Goal: Information Seeking & Learning: Learn about a topic

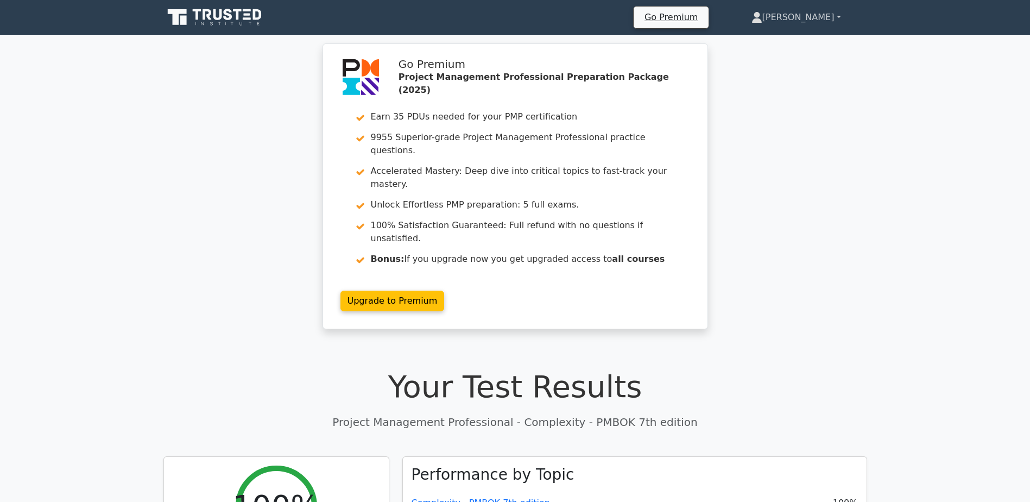
click at [817, 15] on link "[PERSON_NAME]" at bounding box center [796, 18] width 142 height 22
click at [782, 43] on link "Profile" at bounding box center [769, 42] width 86 height 17
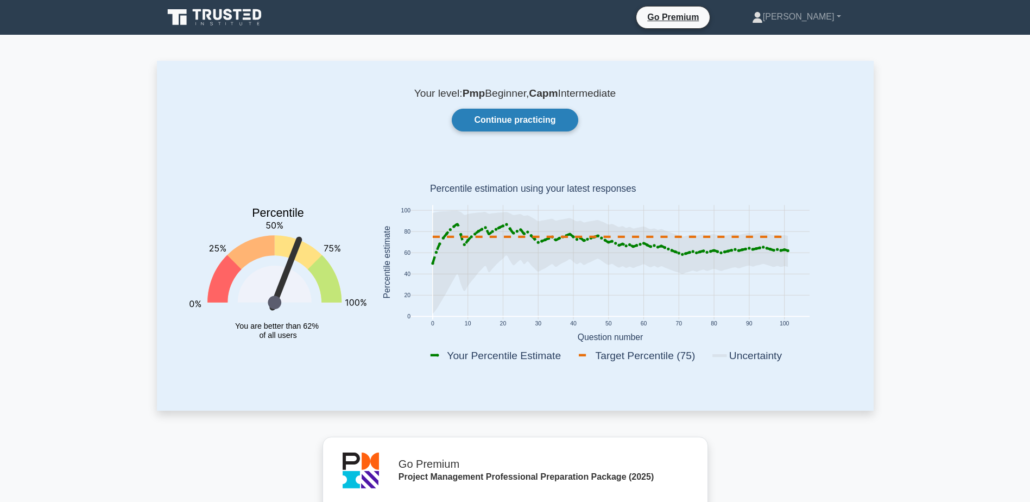
click at [498, 129] on link "Continue practicing" at bounding box center [515, 120] width 126 height 23
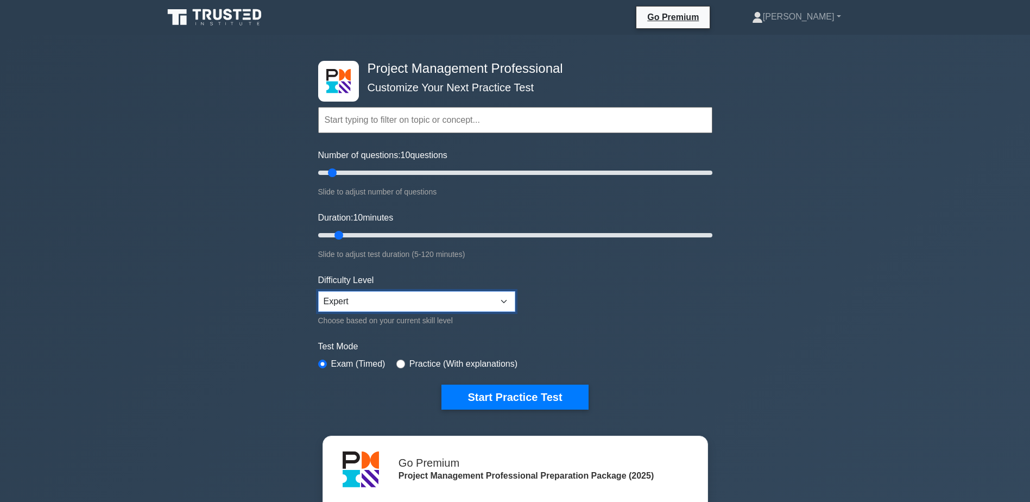
click at [382, 299] on select "Beginner Intermediate Expert" at bounding box center [416, 301] width 197 height 21
click at [743, 308] on div "Project Management Professional Customize Your Next Practice Test Topics Scope …" at bounding box center [515, 366] width 1030 height 662
click at [508, 398] on button "Start Practice Test" at bounding box center [514, 396] width 147 height 25
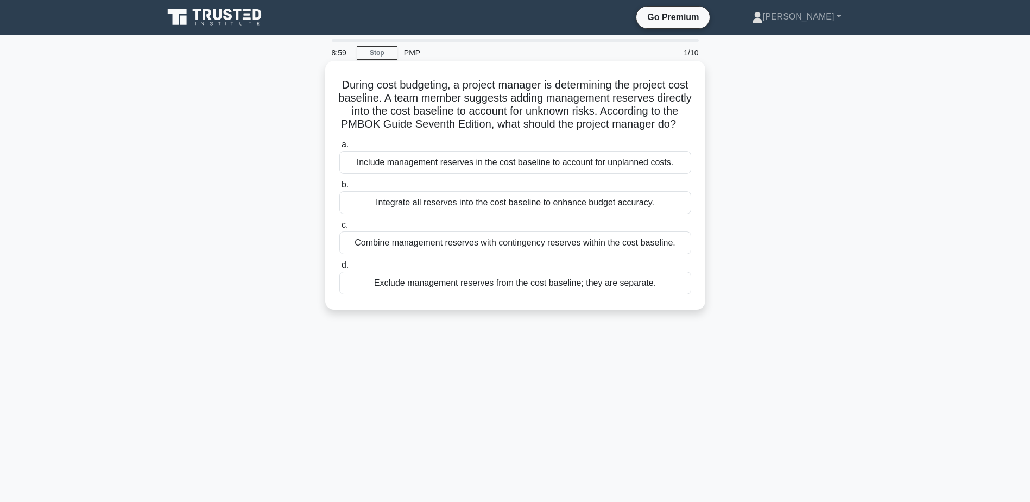
click at [615, 254] on div "Combine management reserves with contingency reserves within the cost baseline." at bounding box center [515, 242] width 352 height 23
click at [339, 229] on input "c. Combine management reserves with contingency reserves within the cost baseli…" at bounding box center [339, 225] width 0 height 7
